Goal: Task Accomplishment & Management: Manage account settings

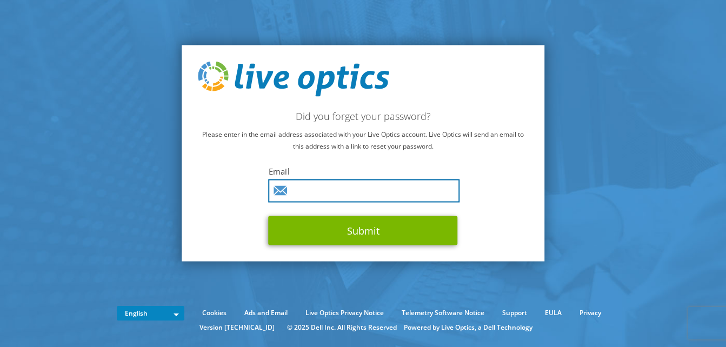
click at [329, 191] on input "text" at bounding box center [364, 190] width 191 height 23
type input "[PERSON_NAME][EMAIL_ADDRESS][PERSON_NAME][DOMAIN_NAME]"
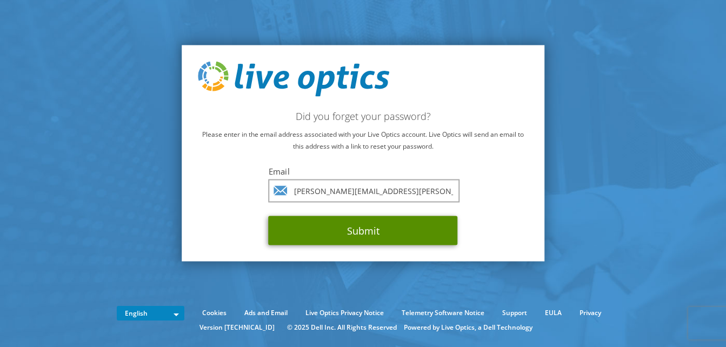
click at [340, 235] on button "Submit" at bounding box center [363, 230] width 189 height 29
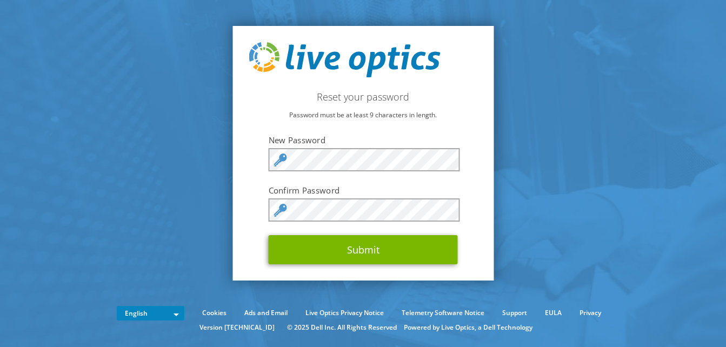
click at [184, 255] on section "Reset your password Password must be at least 9 characters in length. New Passw…" at bounding box center [363, 153] width 726 height 306
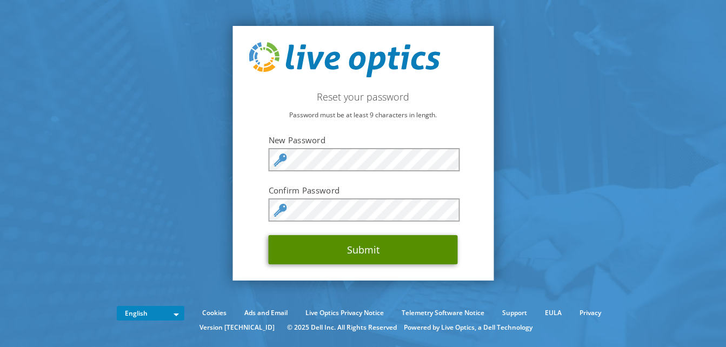
click at [345, 254] on button "Submit" at bounding box center [363, 249] width 189 height 29
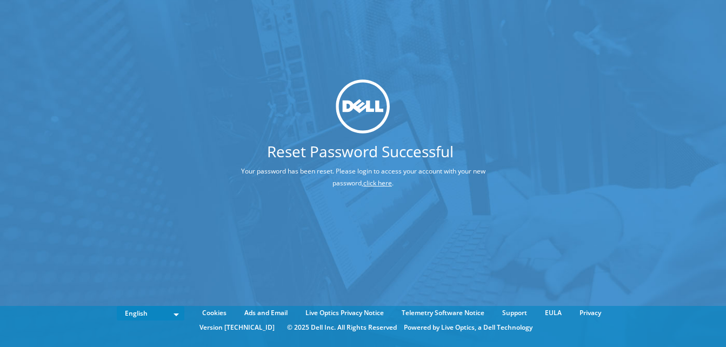
click at [368, 180] on link "click here" at bounding box center [377, 182] width 29 height 9
